Goal: Find specific page/section: Find specific page/section

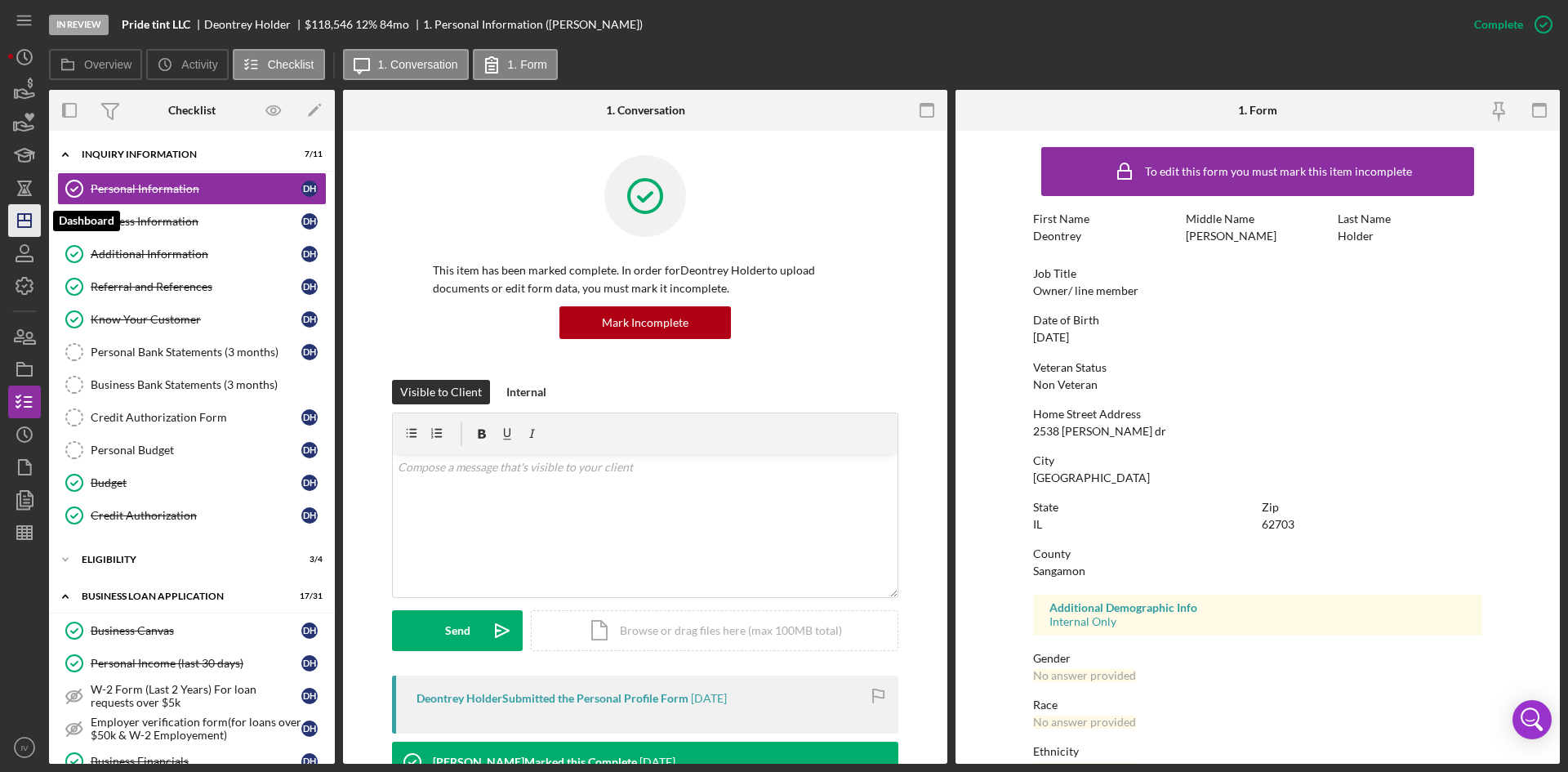
click at [11, 222] on icon "Icon/Dashboard" at bounding box center [24, 221] width 41 height 41
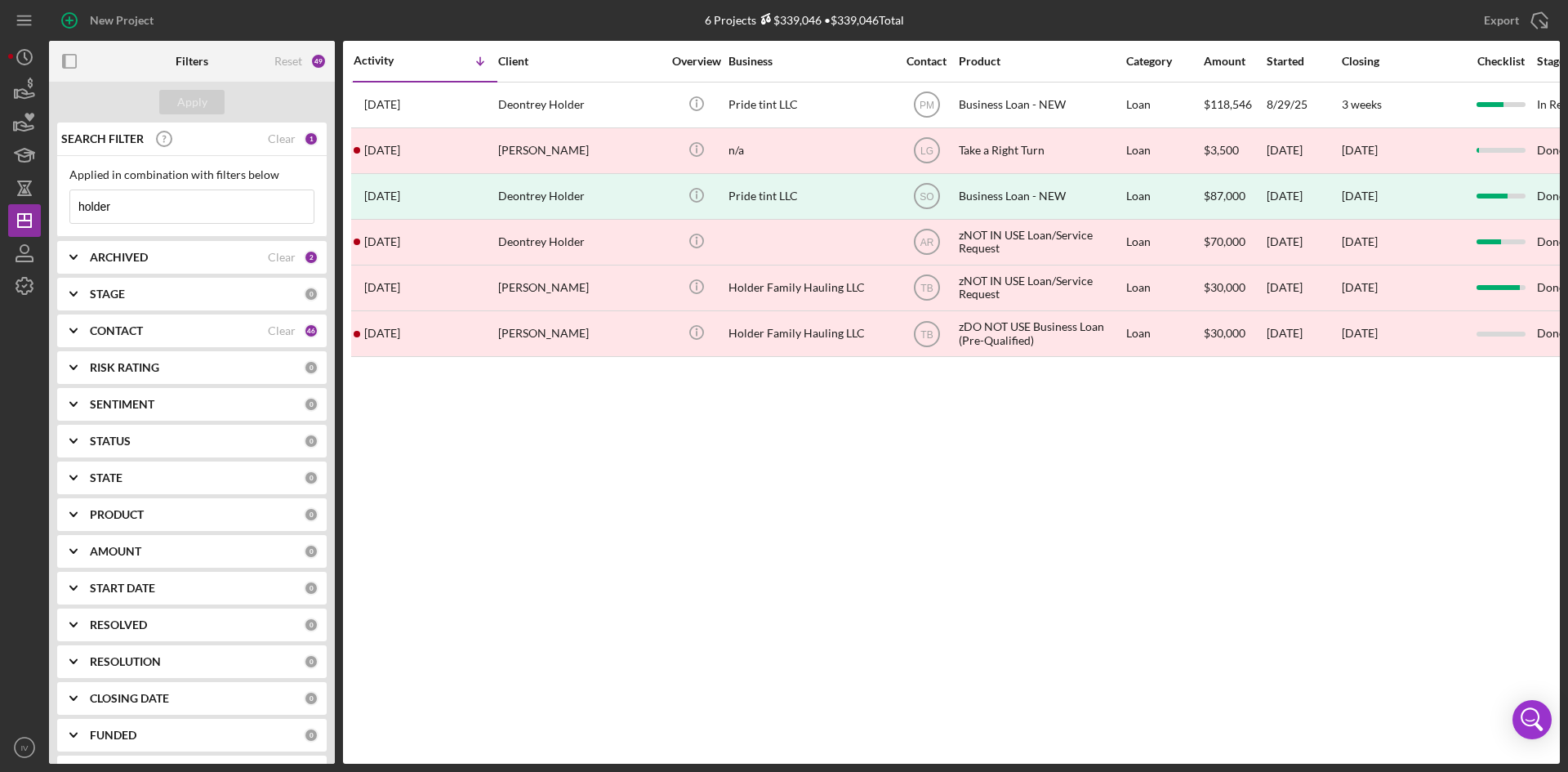
drag, startPoint x: 148, startPoint y: 190, endPoint x: 7, endPoint y: 227, distance: 145.8
click at [7, 227] on div "New Project 6 Projects $339,046 • $339,046 Total holder Export Icon/Export Filt…" at bounding box center [784, 386] width 1568 height 772
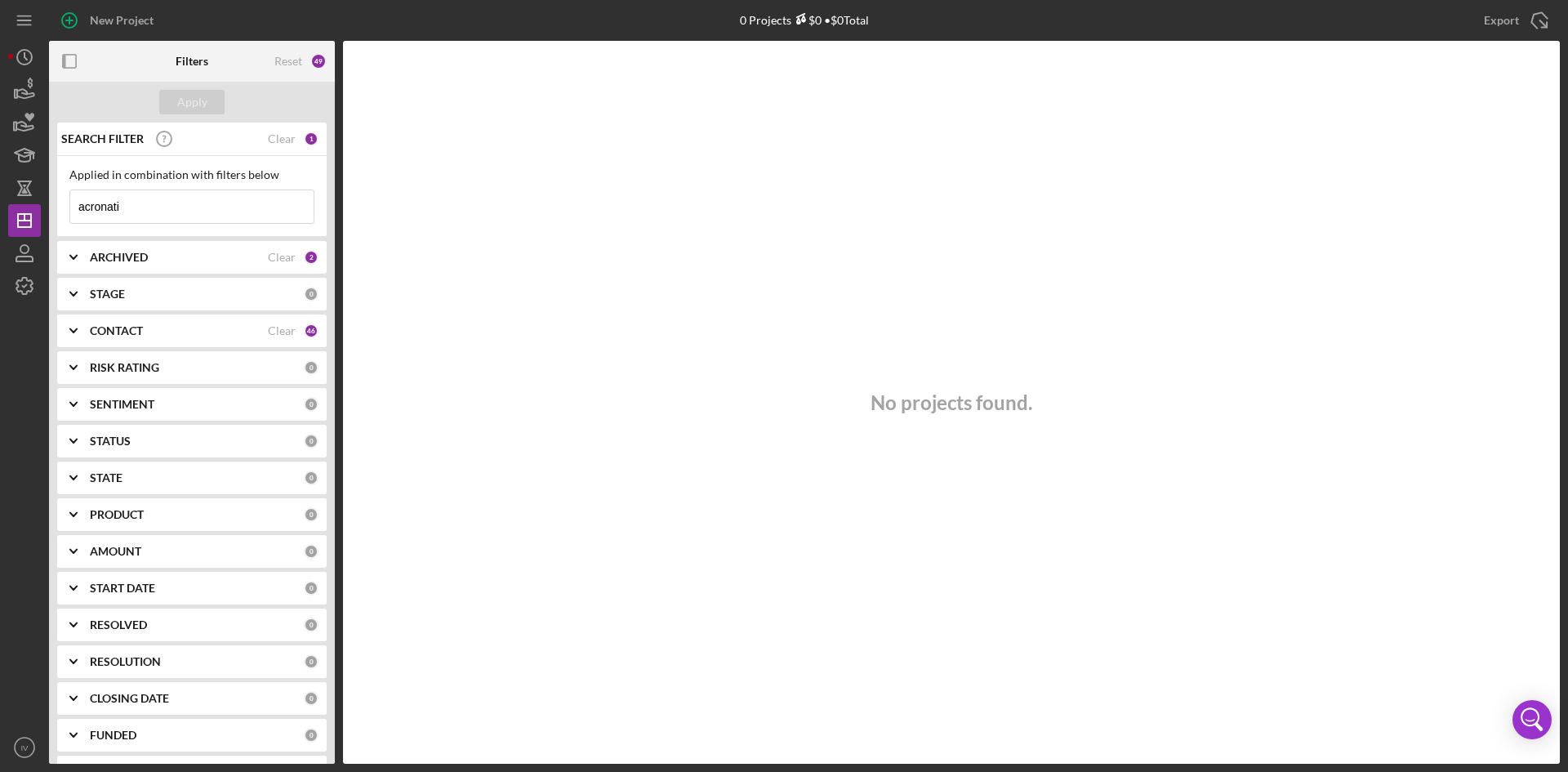
drag, startPoint x: 140, startPoint y: 208, endPoint x: 0, endPoint y: 227, distance: 141.3
click at [0, 227] on div "New Project 0 Projects $0 • $0 Total holder Export Icon/Export Filters Reset 49…" at bounding box center [784, 386] width 1568 height 772
type input "[PERSON_NAME]"
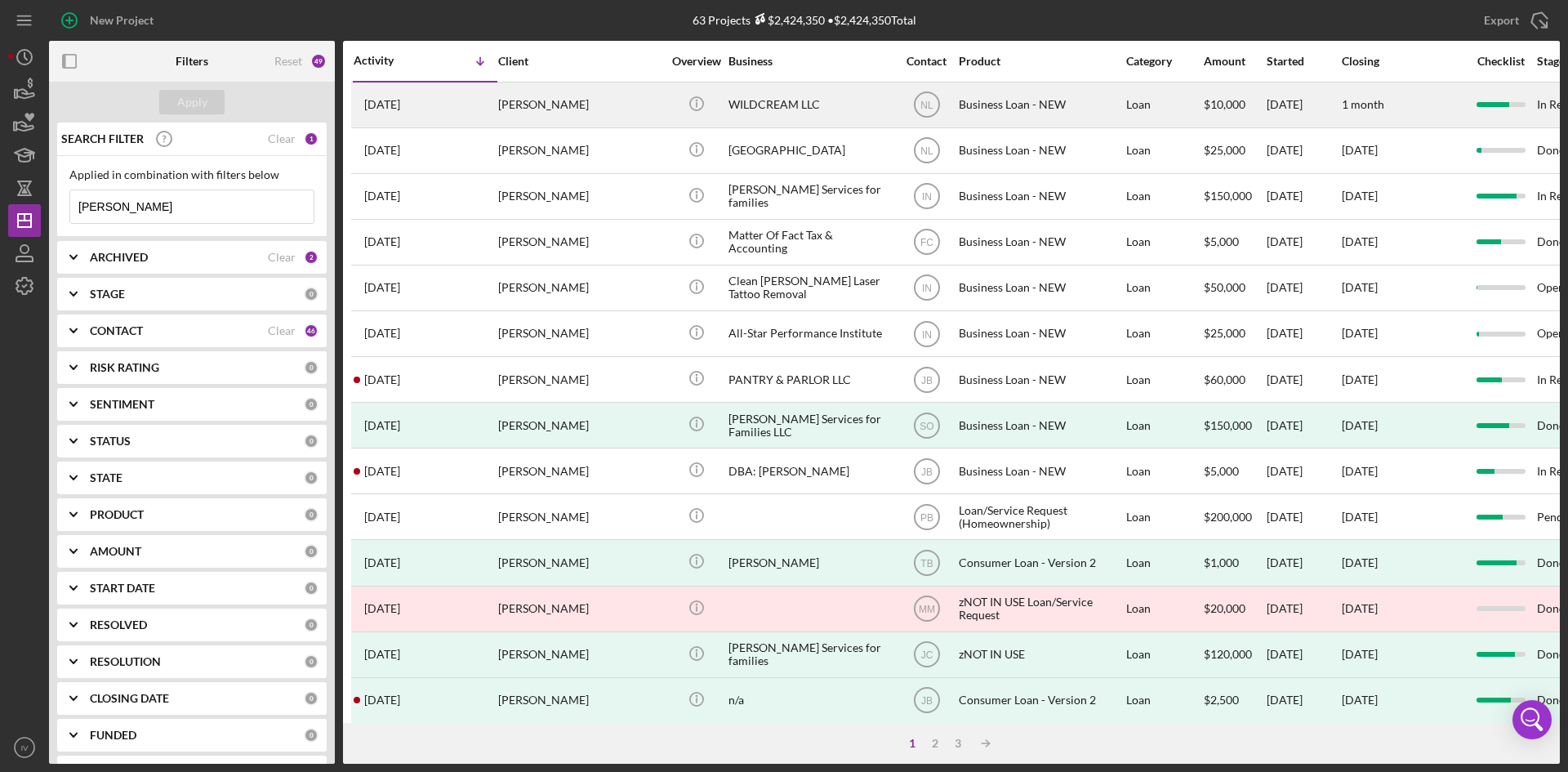
click at [610, 104] on div "[PERSON_NAME]" at bounding box center [580, 105] width 164 height 43
